Goal: Task Accomplishment & Management: Manage account settings

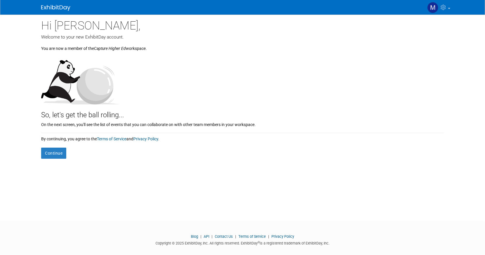
click at [86, 178] on div "Hi [PERSON_NAME], Welcome to your new ExhibitDay account. You are now a member …" at bounding box center [243, 113] width 412 height 196
click at [54, 154] on button "Continue" at bounding box center [53, 153] width 25 height 11
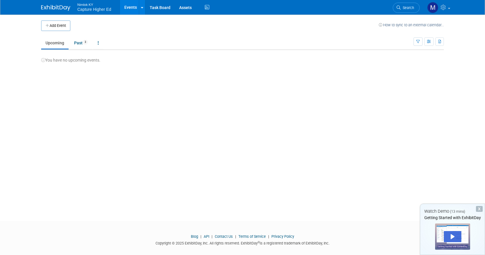
click at [226, 92] on div "Add Event How to sync to an external calendar... New Event Duplicate Event Warn…" at bounding box center [243, 113] width 412 height 196
click at [53, 29] on button "Add Event" at bounding box center [55, 25] width 29 height 11
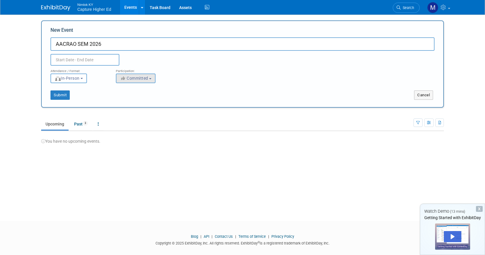
type input "AACRAO SEM 2026"
click at [138, 79] on span "Committed" at bounding box center [134, 78] width 28 height 5
click at [71, 61] on input "text" at bounding box center [84, 60] width 69 height 12
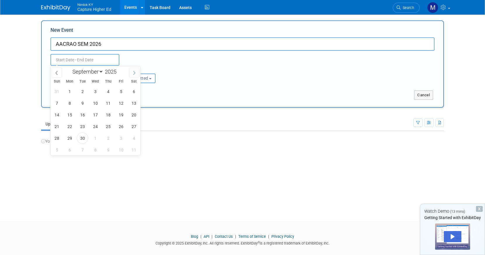
click at [136, 74] on icon at bounding box center [134, 73] width 4 height 4
select select "10"
click at [56, 114] on span "9" at bounding box center [56, 114] width 11 height 11
click at [93, 115] on span "12" at bounding box center [95, 114] width 11 height 11
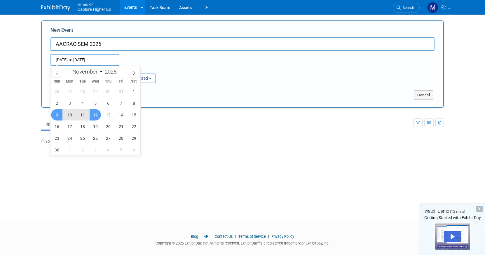
type input "Nov 9, 2025 to Nov 12, 2025"
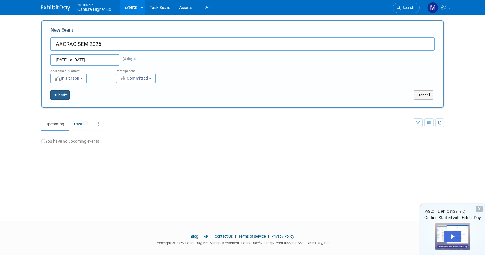
click at [60, 93] on button "Submit" at bounding box center [59, 94] width 19 height 9
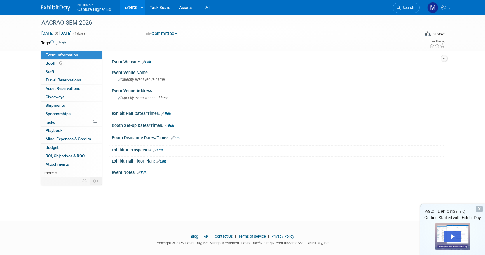
click at [356, 41] on td at bounding box center [221, 43] width 311 height 6
click at [143, 8] on icon at bounding box center [142, 8] width 2 height 4
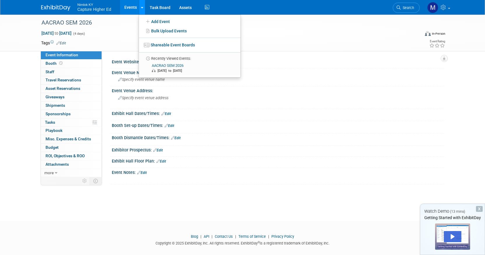
click at [143, 8] on icon at bounding box center [142, 8] width 2 height 4
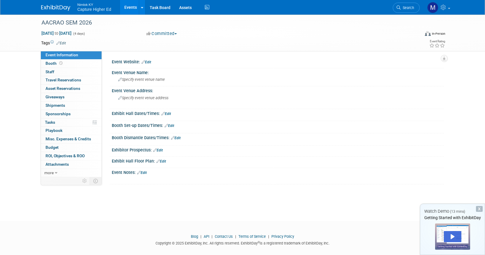
click at [128, 6] on link "Events" at bounding box center [130, 7] width 21 height 15
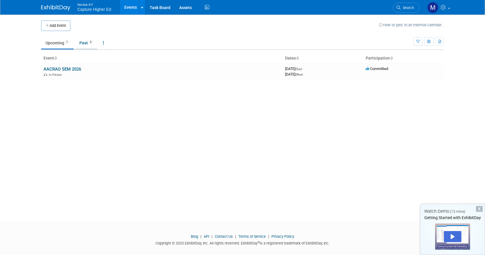
click at [90, 42] on span "3" at bounding box center [90, 42] width 5 height 4
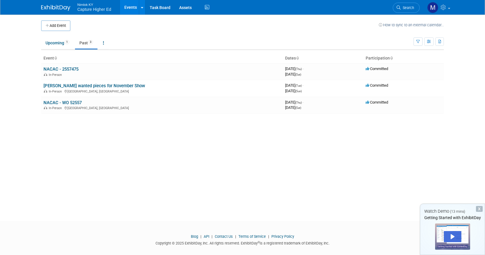
click at [198, 200] on div "Add Event How to sync to an external calendar... New Event Duplicate Event Warn…" at bounding box center [243, 113] width 412 height 196
